Goal: Complete application form: Complete application form

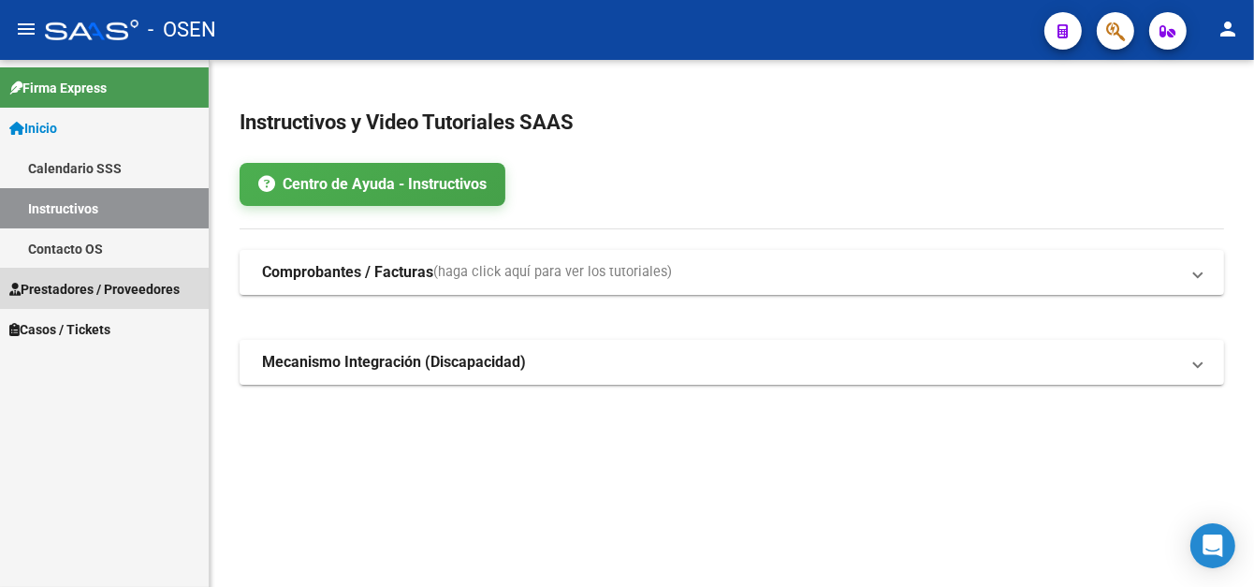
click at [67, 281] on span "Prestadores / Proveedores" at bounding box center [94, 289] width 170 height 21
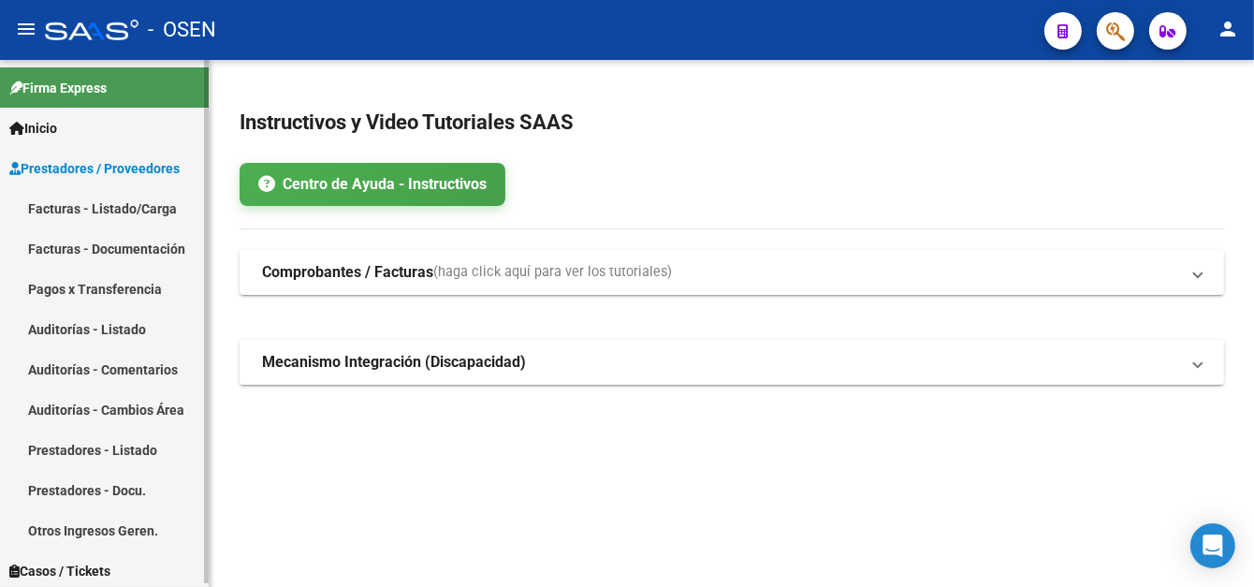
click at [79, 229] on link "Facturas - Documentación" at bounding box center [104, 248] width 209 height 40
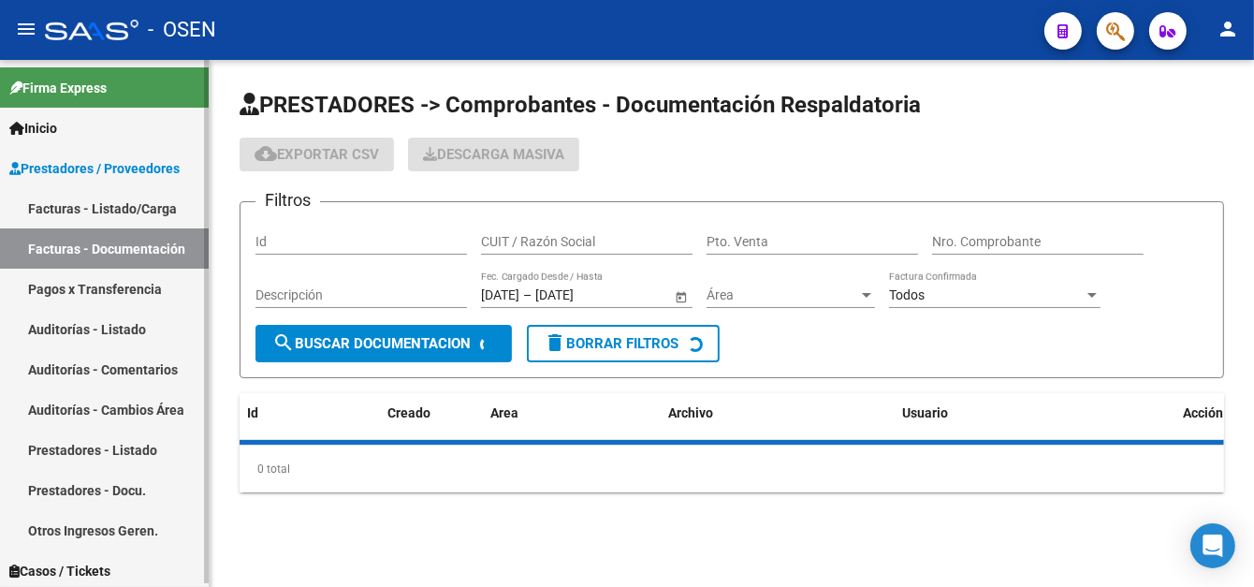
click at [80, 212] on link "Facturas - Listado/Carga" at bounding box center [104, 208] width 209 height 40
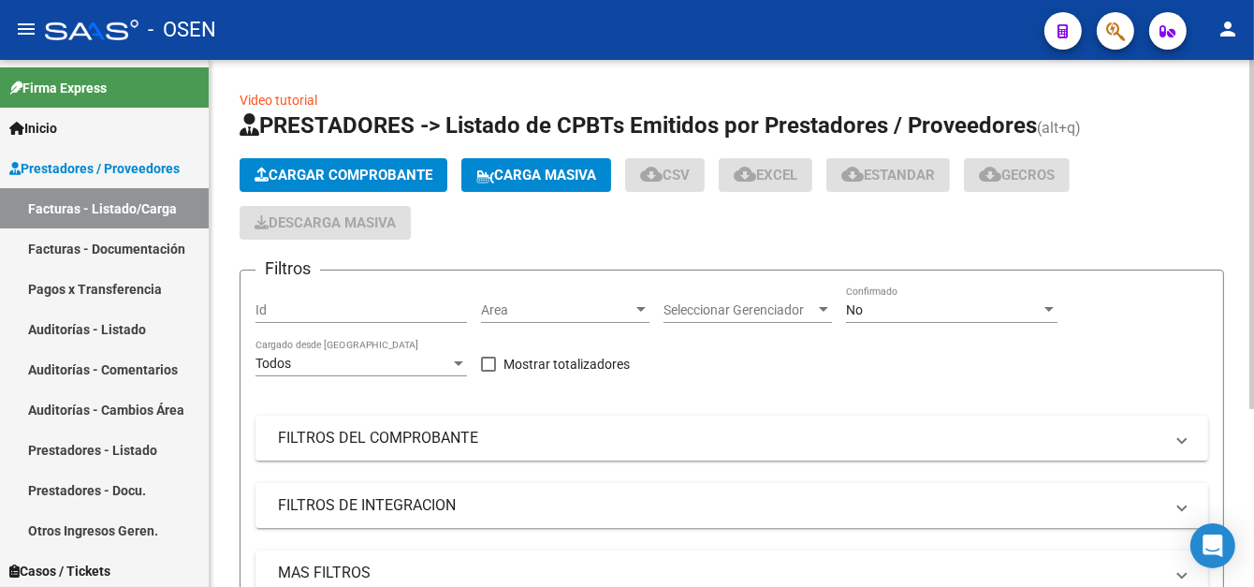
click at [378, 167] on span "Cargar Comprobante" at bounding box center [344, 175] width 178 height 17
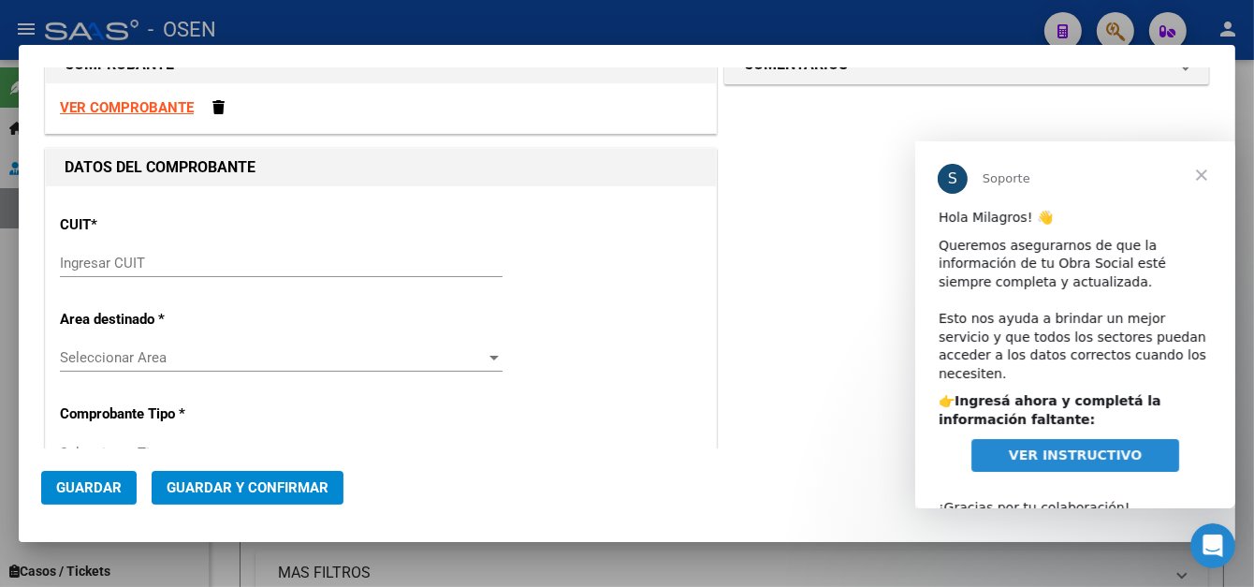
scroll to position [94, 0]
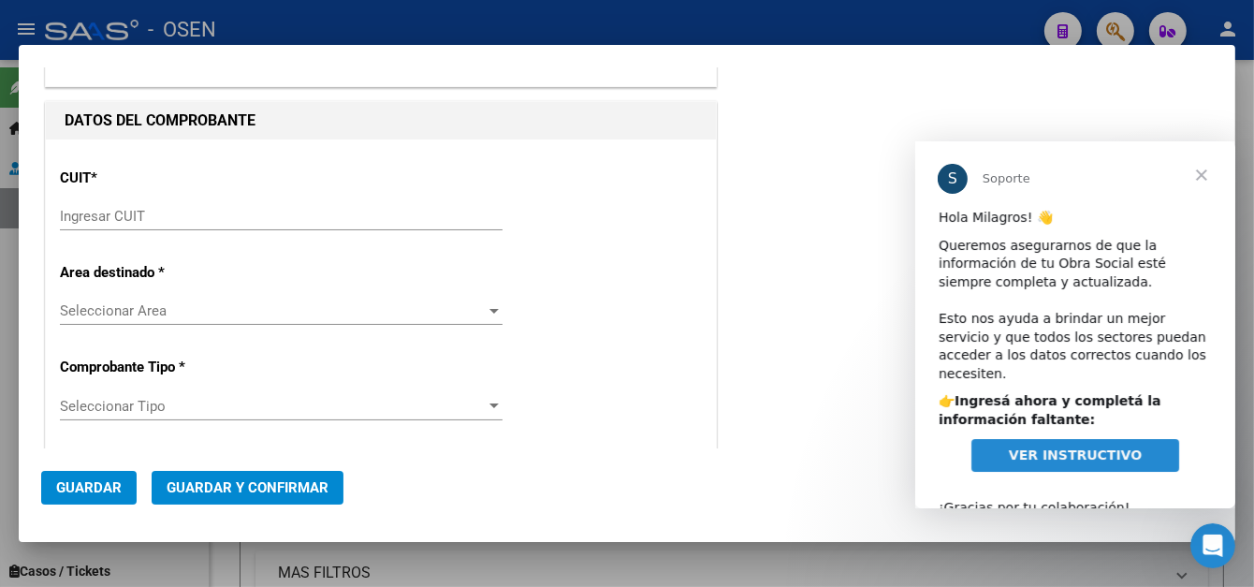
click at [228, 209] on input "Ingresar CUIT" at bounding box center [281, 216] width 443 height 17
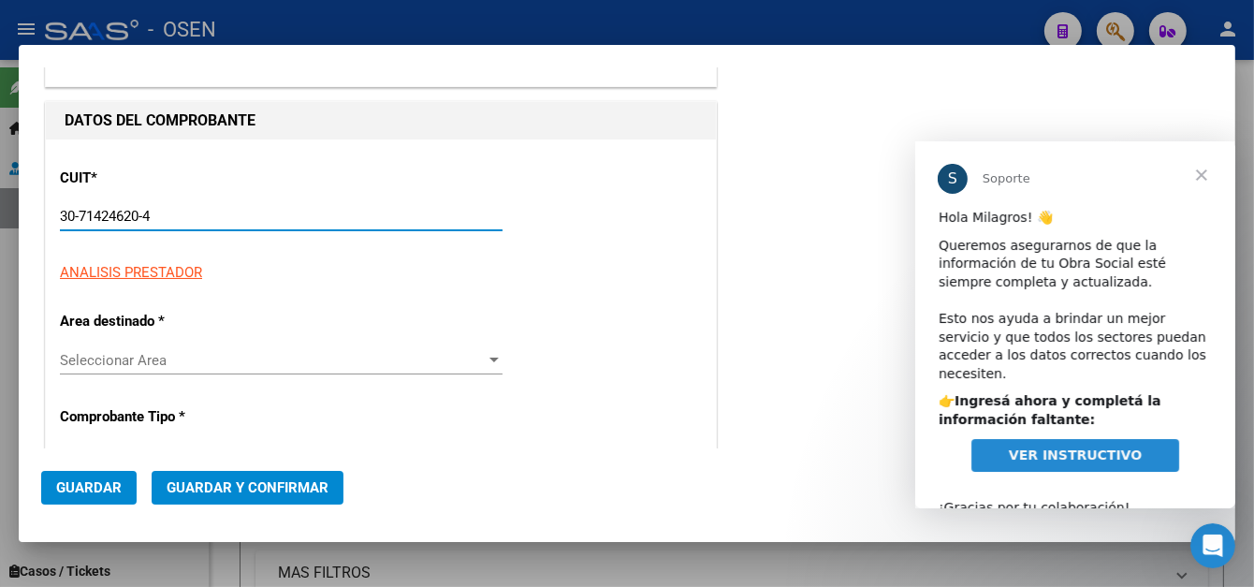
type input "30-71424620-4"
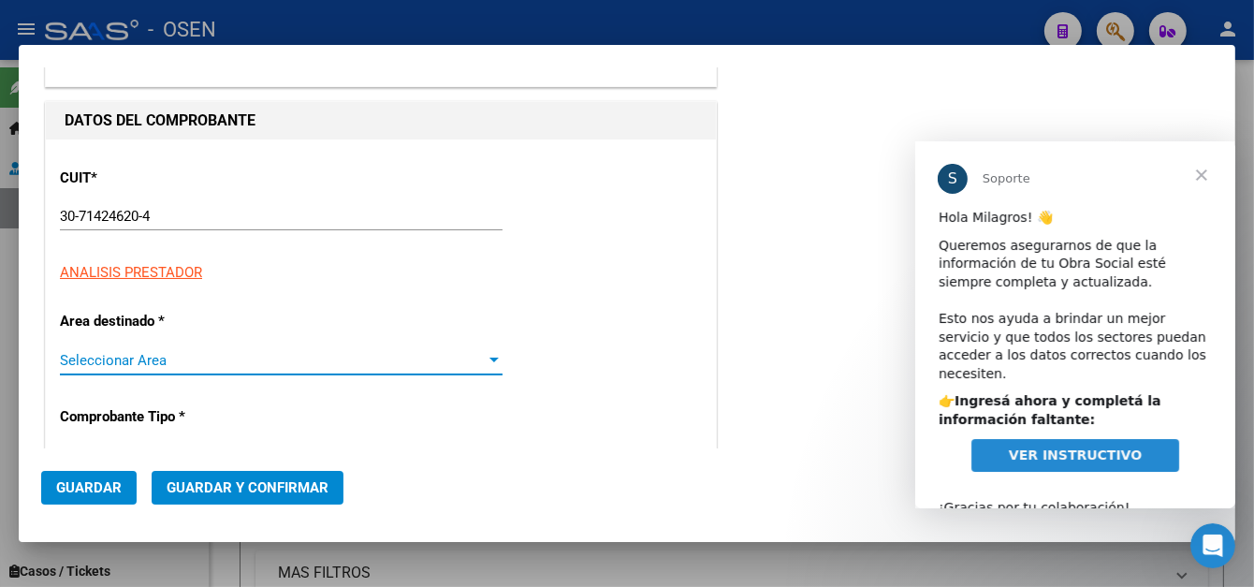
type input "3"
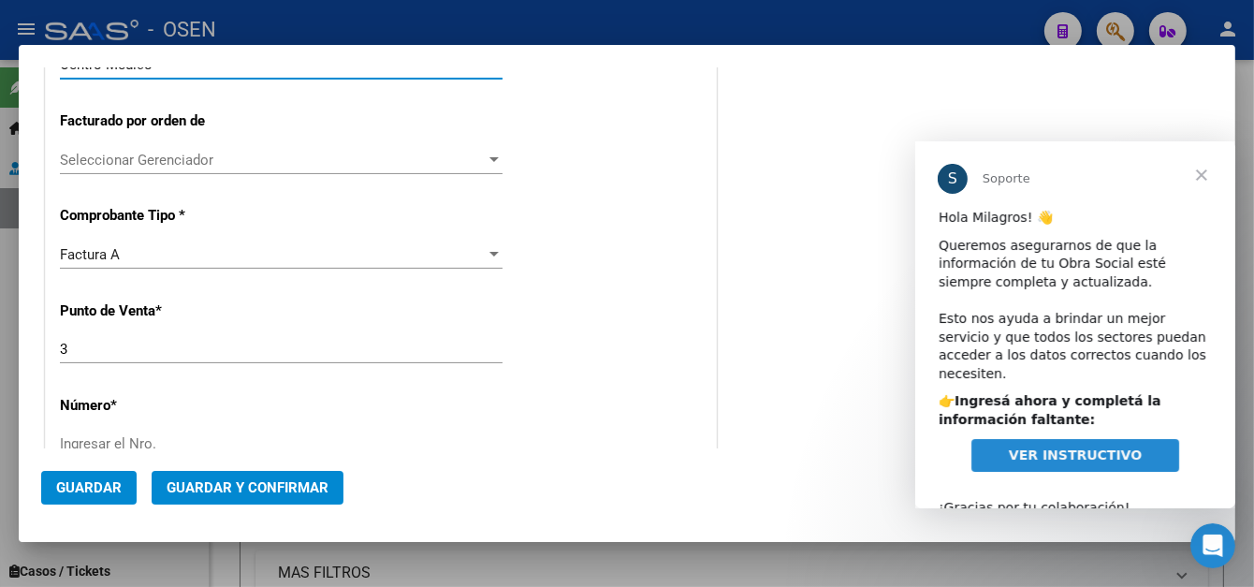
scroll to position [468, 0]
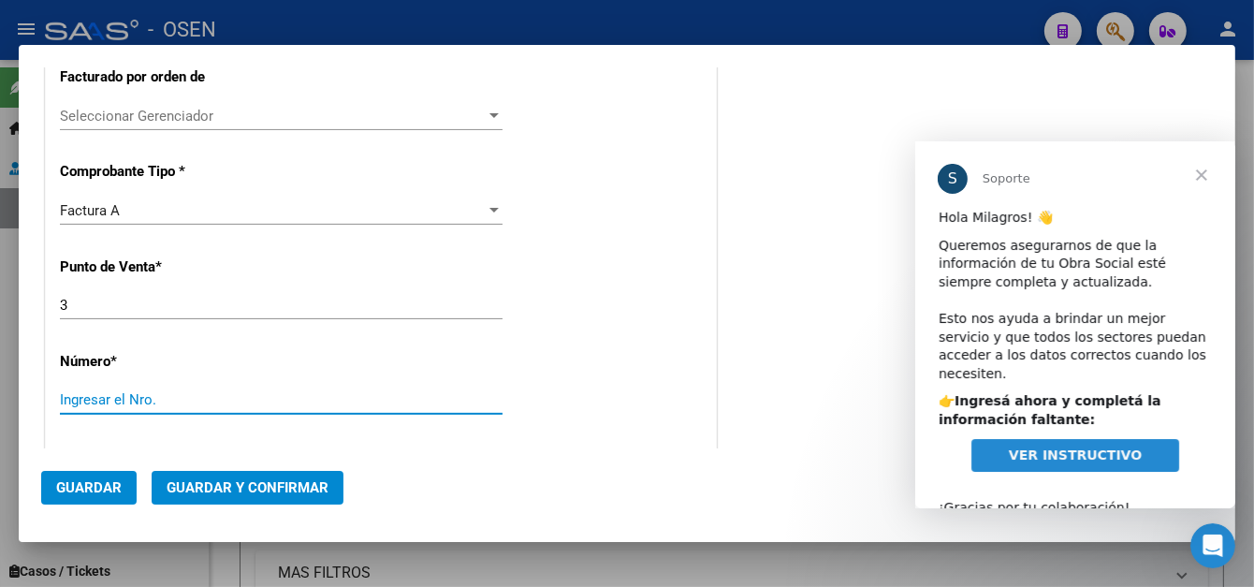
click at [133, 398] on input "Ingresar el Nro." at bounding box center [281, 399] width 443 height 17
type input "5734"
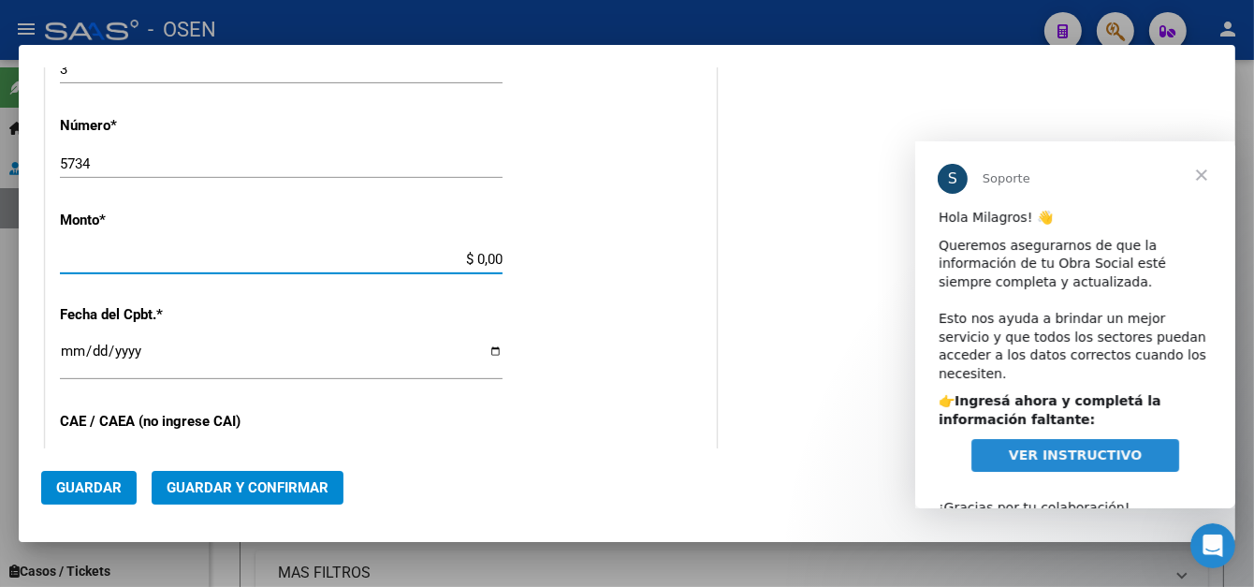
scroll to position [797, 0]
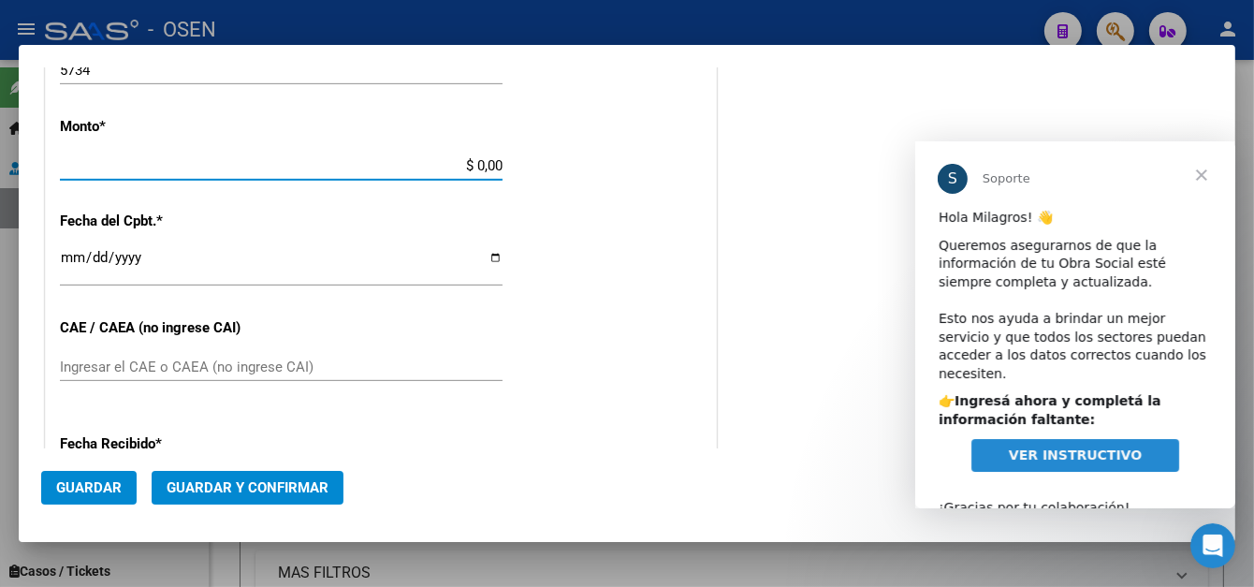
type input "$ 1.367.872,33"
type input "[DATE]"
type input "75414824896249"
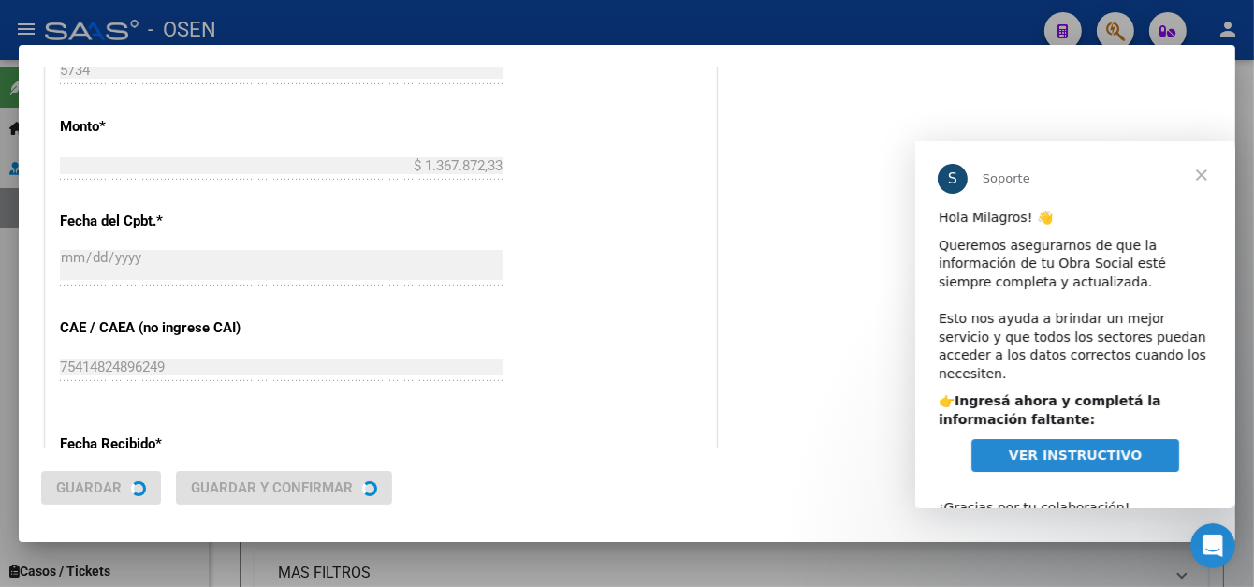
click at [51, 448] on mat-dialog-actions "Guardar Guardar y Confirmar" at bounding box center [626, 483] width 1171 height 71
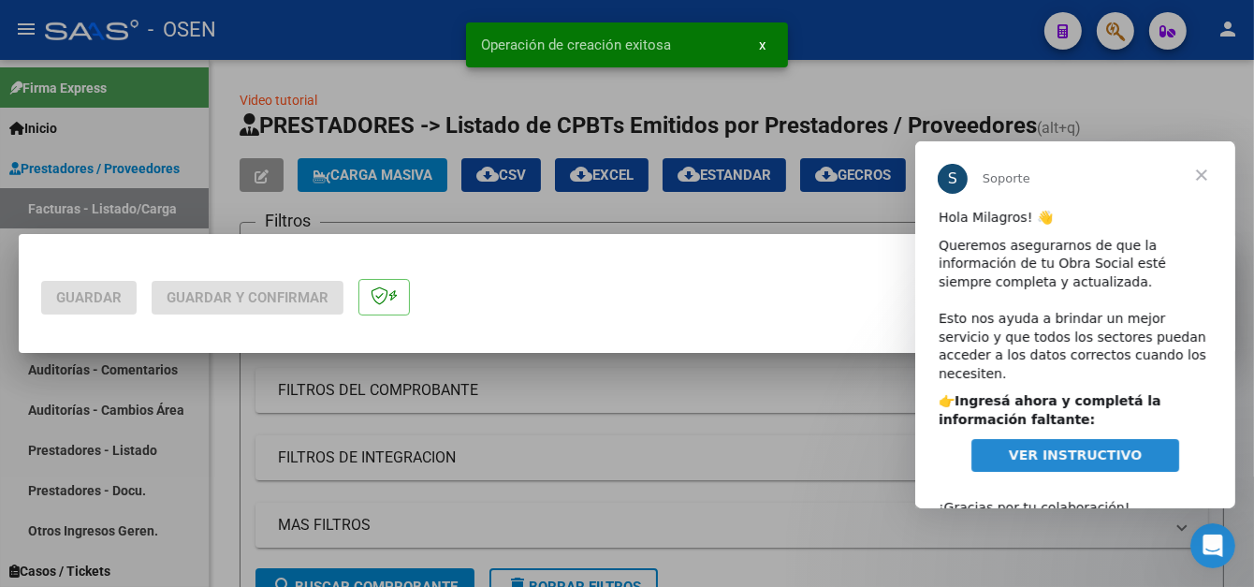
scroll to position [0, 0]
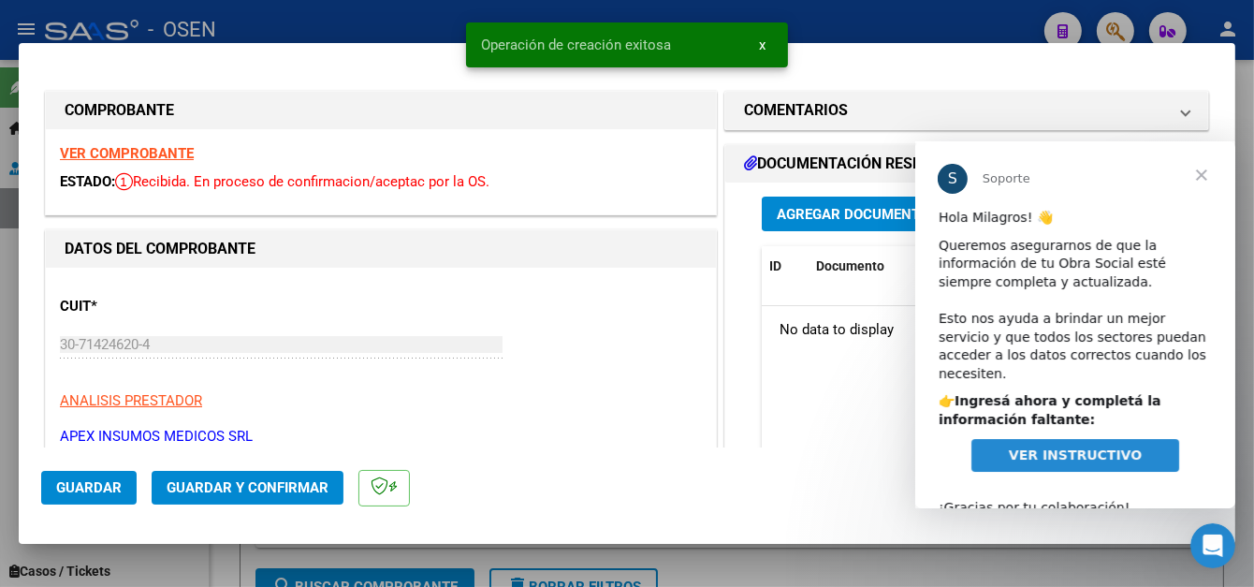
drag, startPoint x: 84, startPoint y: 491, endPoint x: 90, endPoint y: 480, distance: 12.6
click at [84, 490] on span "Guardar" at bounding box center [88, 487] width 65 height 17
click at [355, 27] on div at bounding box center [627, 293] width 1254 height 587
type input "$ 0,00"
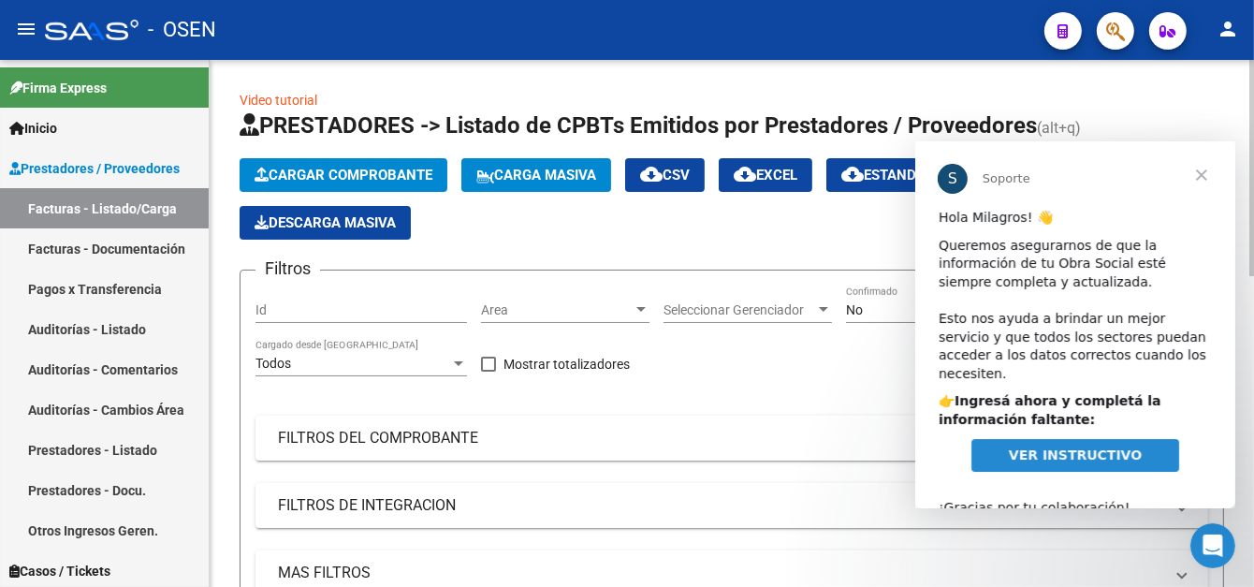
click at [339, 171] on span "Cargar Comprobante" at bounding box center [344, 175] width 178 height 17
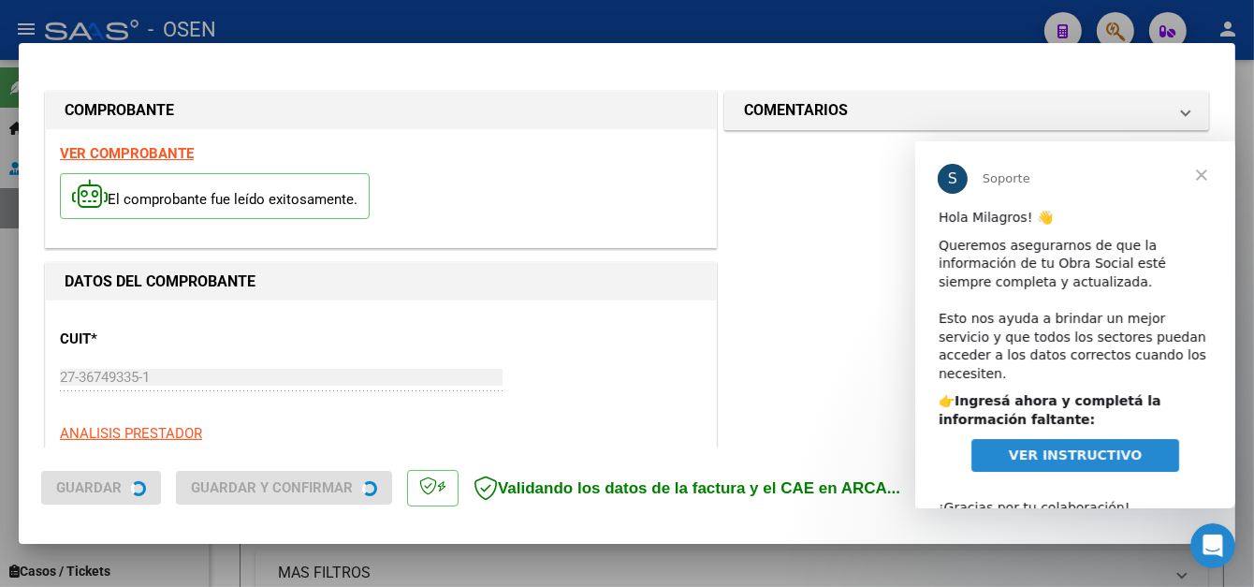
click at [1202, 175] on span "Cerrar" at bounding box center [1200, 174] width 67 height 67
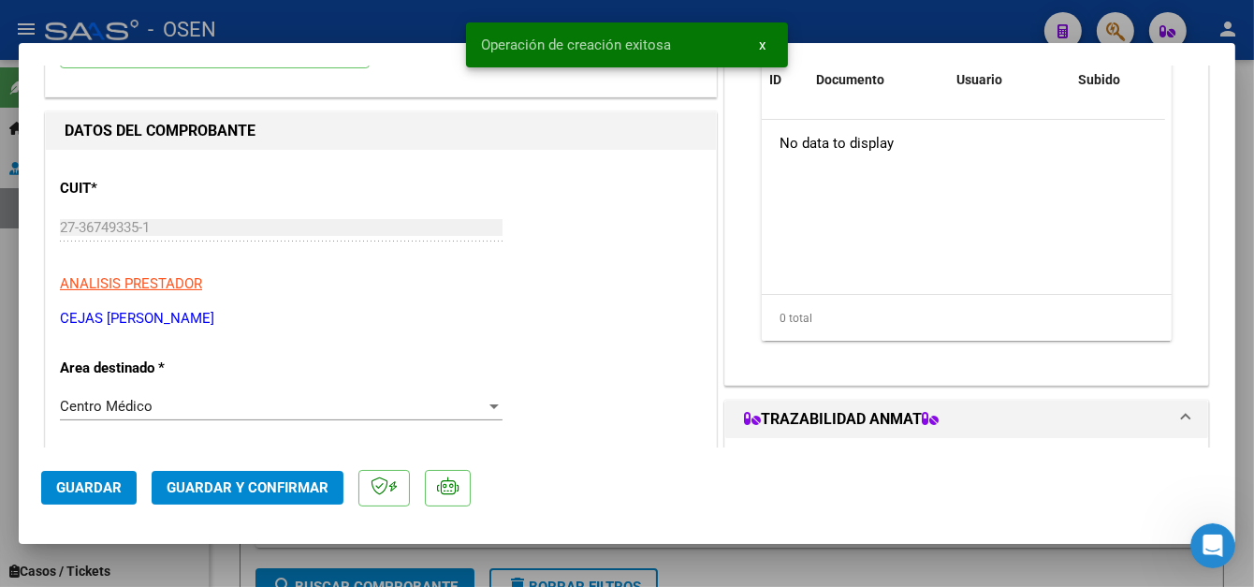
scroll to position [187, 0]
click at [61, 488] on span "Guardar" at bounding box center [88, 487] width 65 height 17
click at [413, 35] on div at bounding box center [627, 293] width 1254 height 587
type input "$ 0,00"
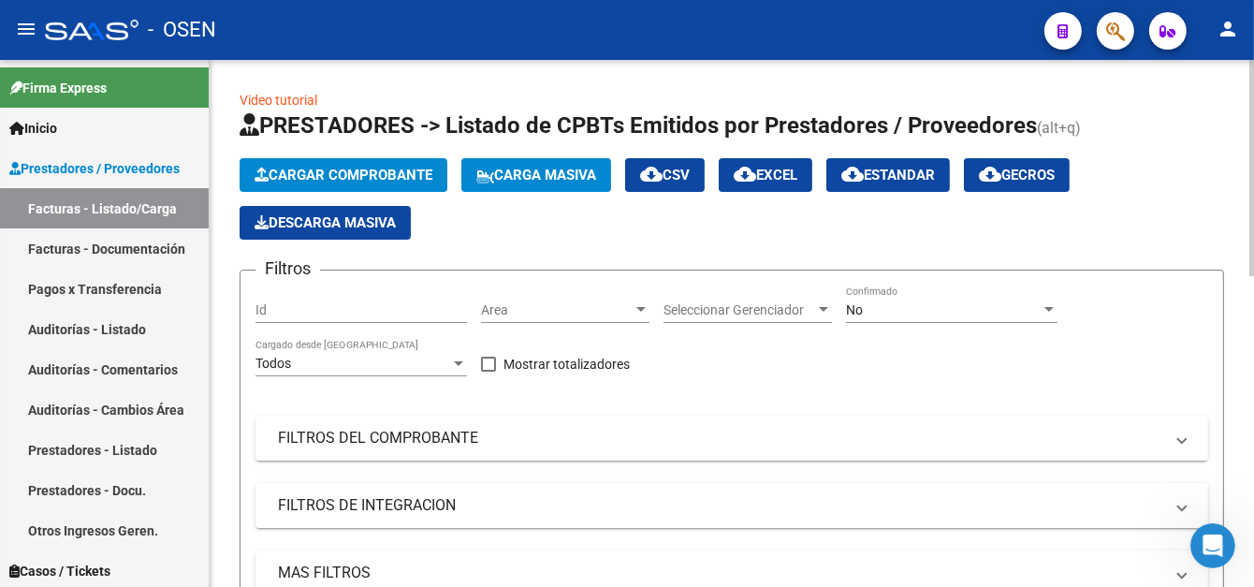
click at [303, 182] on button "Cargar Comprobante" at bounding box center [344, 175] width 208 height 34
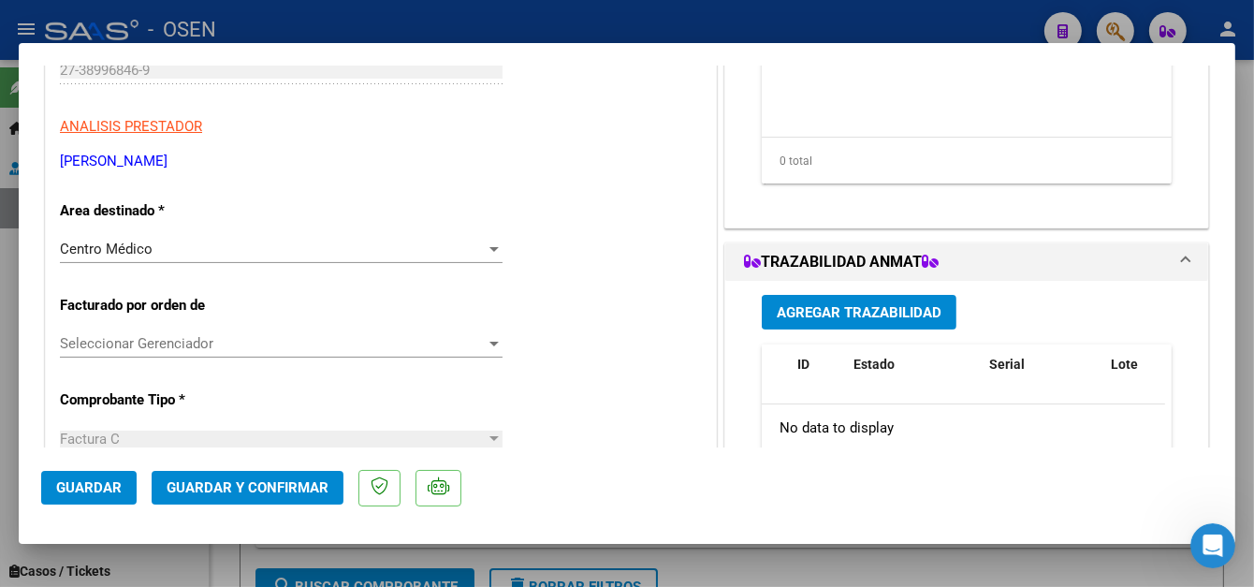
scroll to position [374, 0]
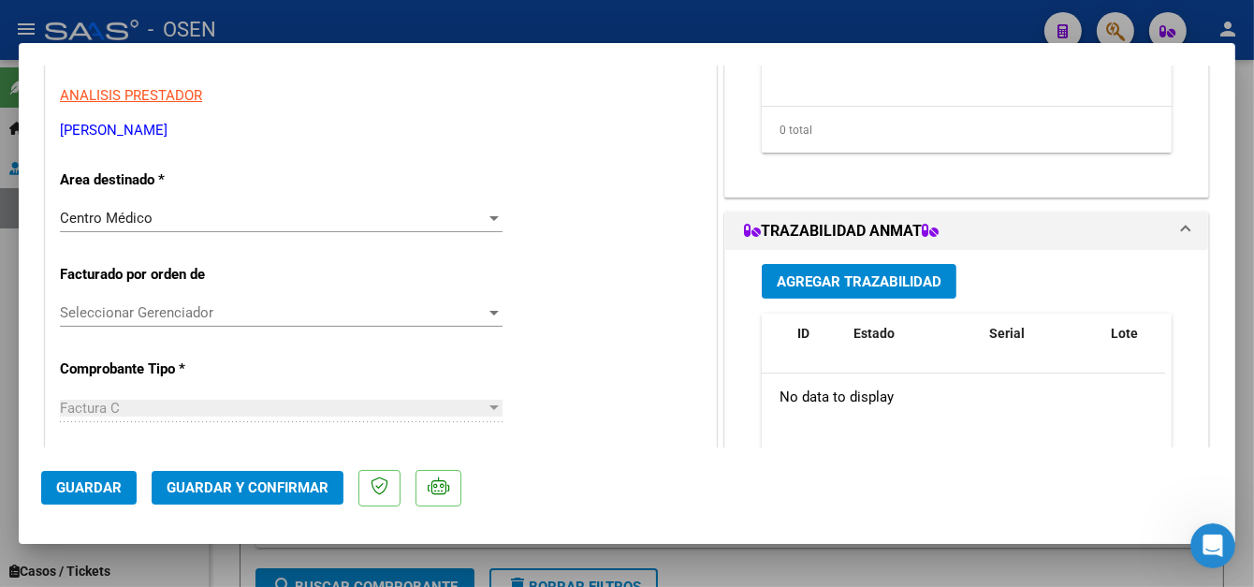
drag, startPoint x: 87, startPoint y: 476, endPoint x: 412, endPoint y: 122, distance: 480.8
click at [87, 473] on button "Guardar" at bounding box center [88, 488] width 95 height 34
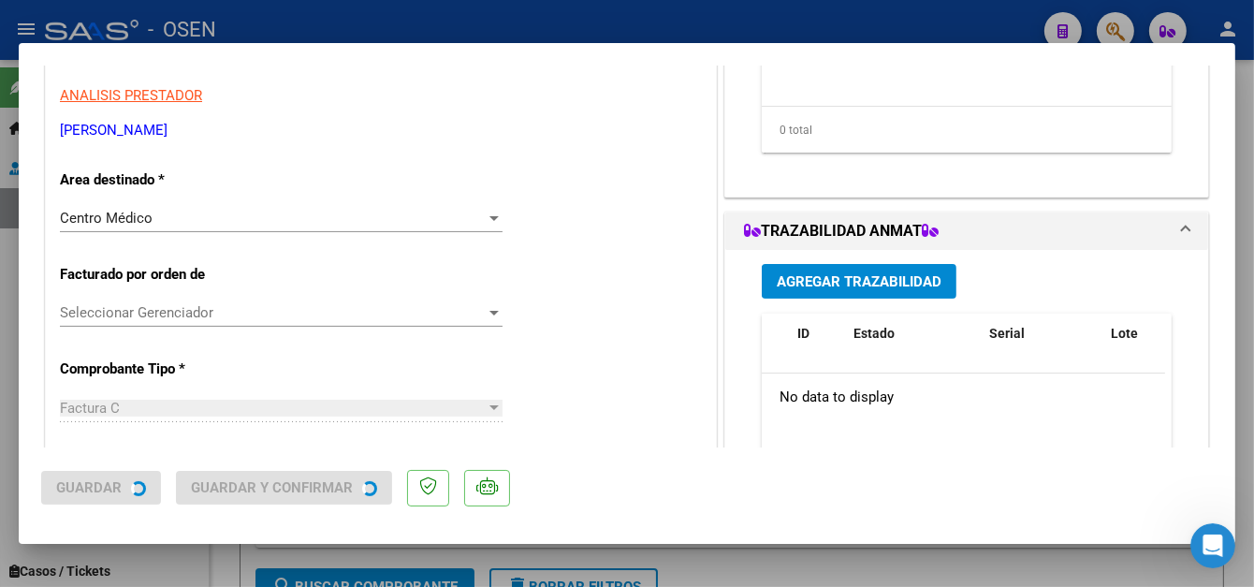
click at [438, 23] on div at bounding box center [627, 293] width 1254 height 587
type input "$ 0,00"
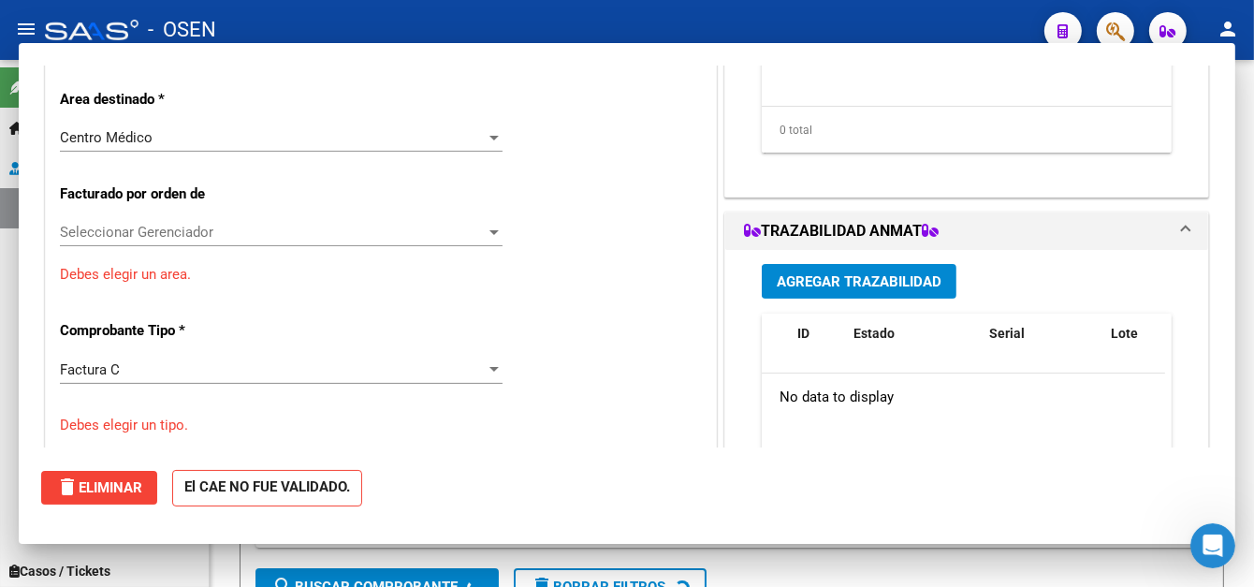
scroll to position [317, 0]
